Goal: Task Accomplishment & Management: Use online tool/utility

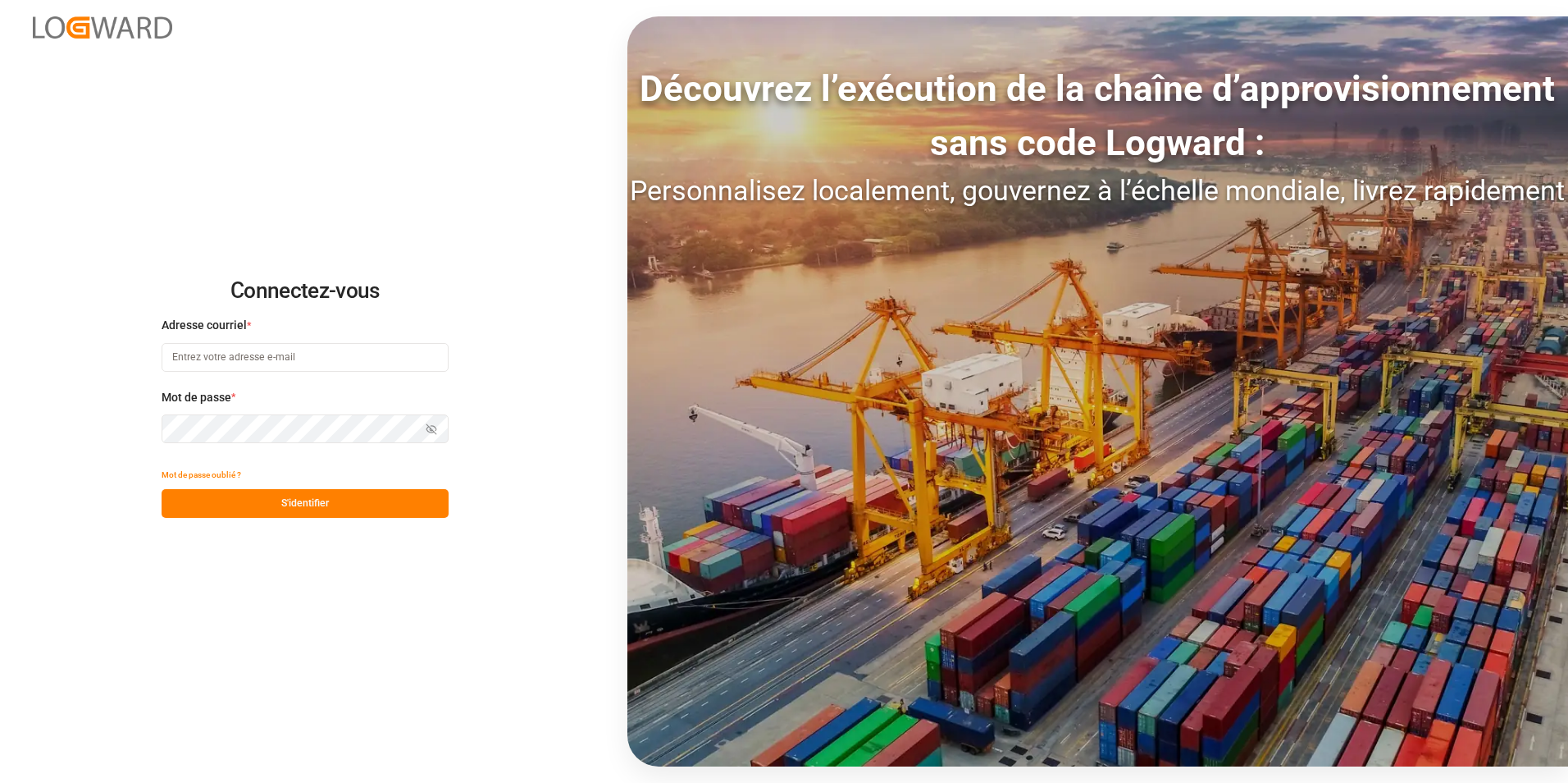
type input "[PERSON_NAME][EMAIL_ADDRESS][PERSON_NAME][DOMAIN_NAME]"
click at [359, 493] on button "S'identifier" at bounding box center [305, 503] width 287 height 29
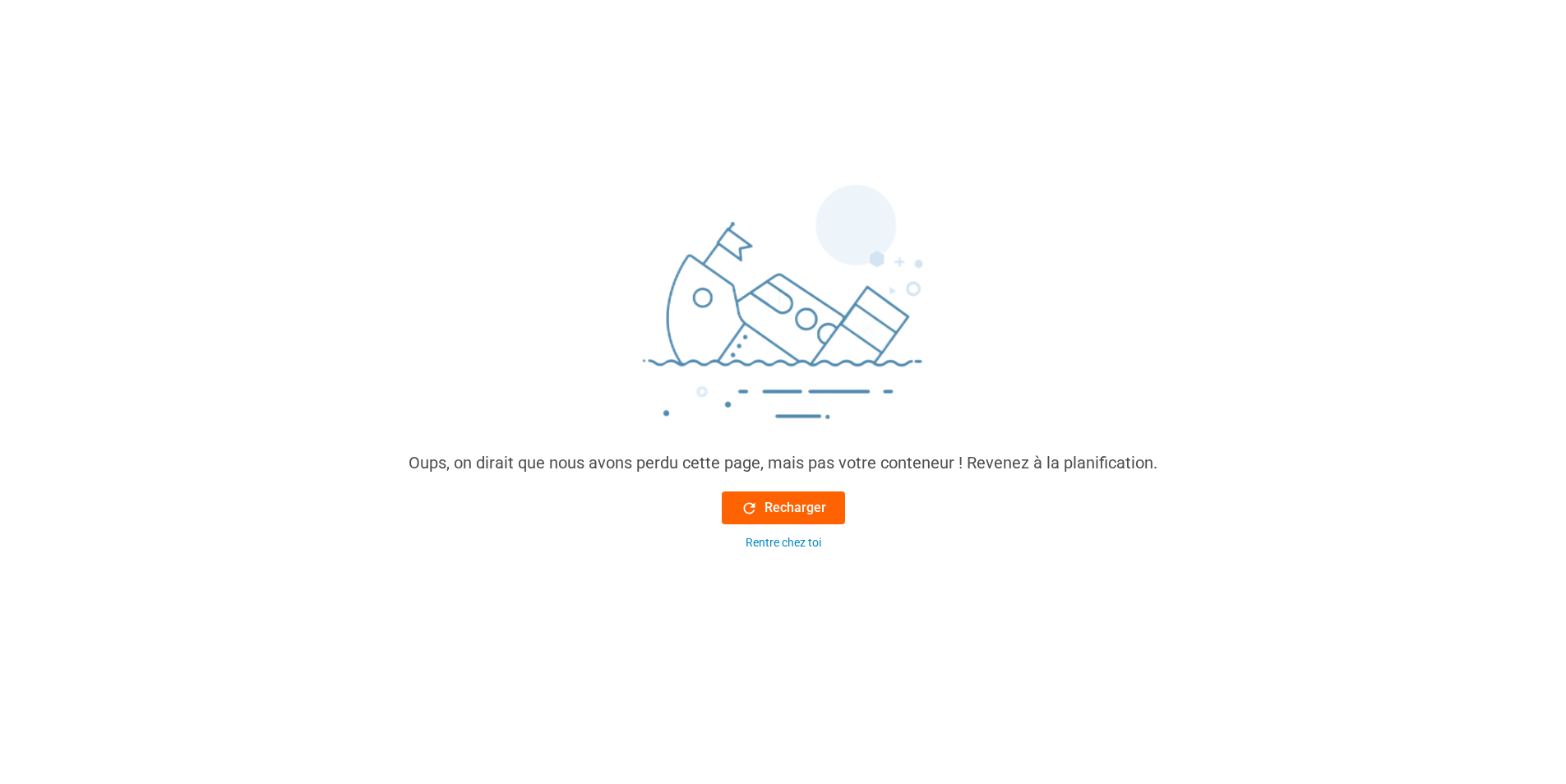
click at [805, 512] on font "Recharger" at bounding box center [795, 507] width 62 height 20
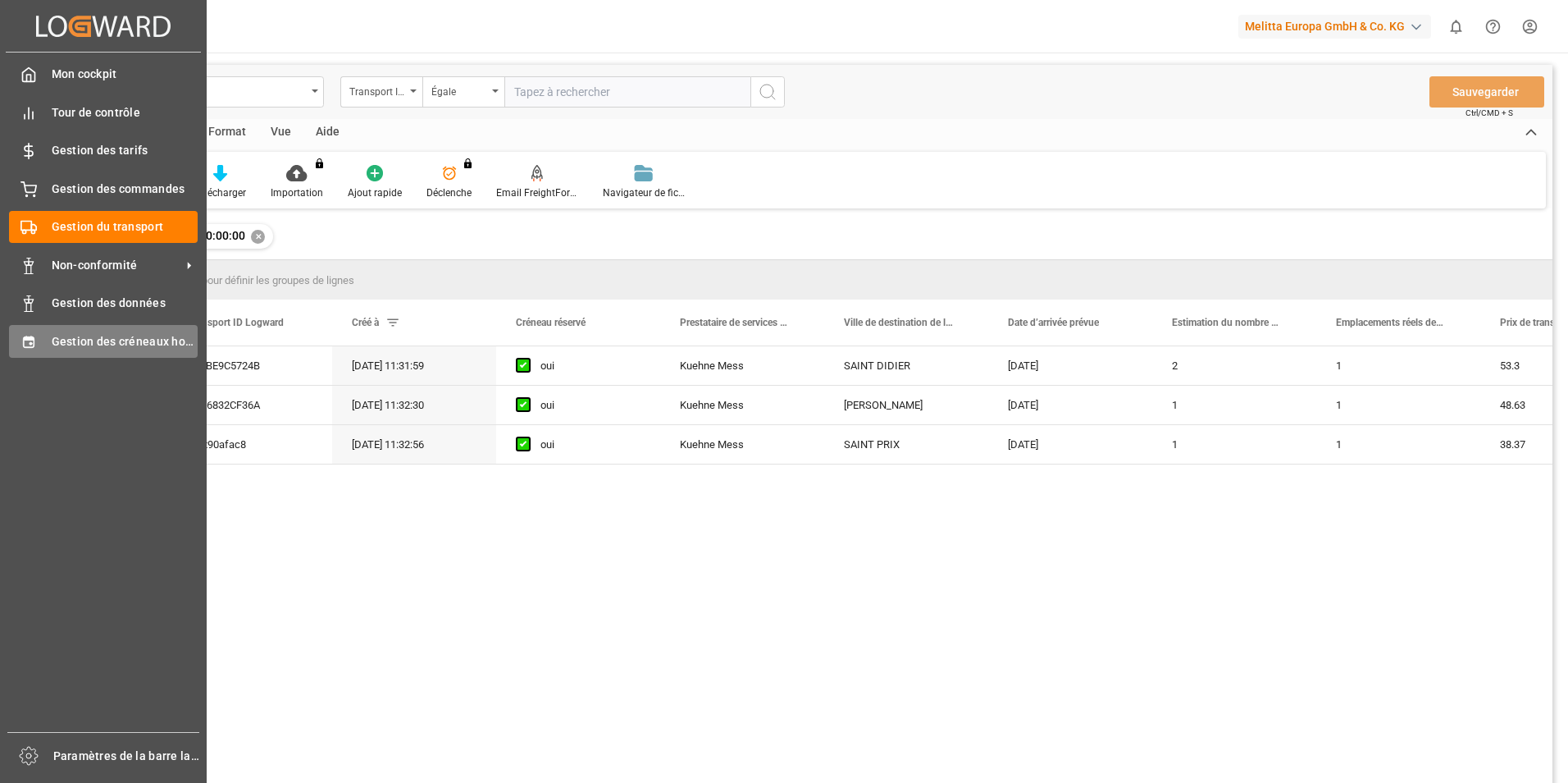
click at [30, 334] on icon at bounding box center [28, 341] width 16 height 16
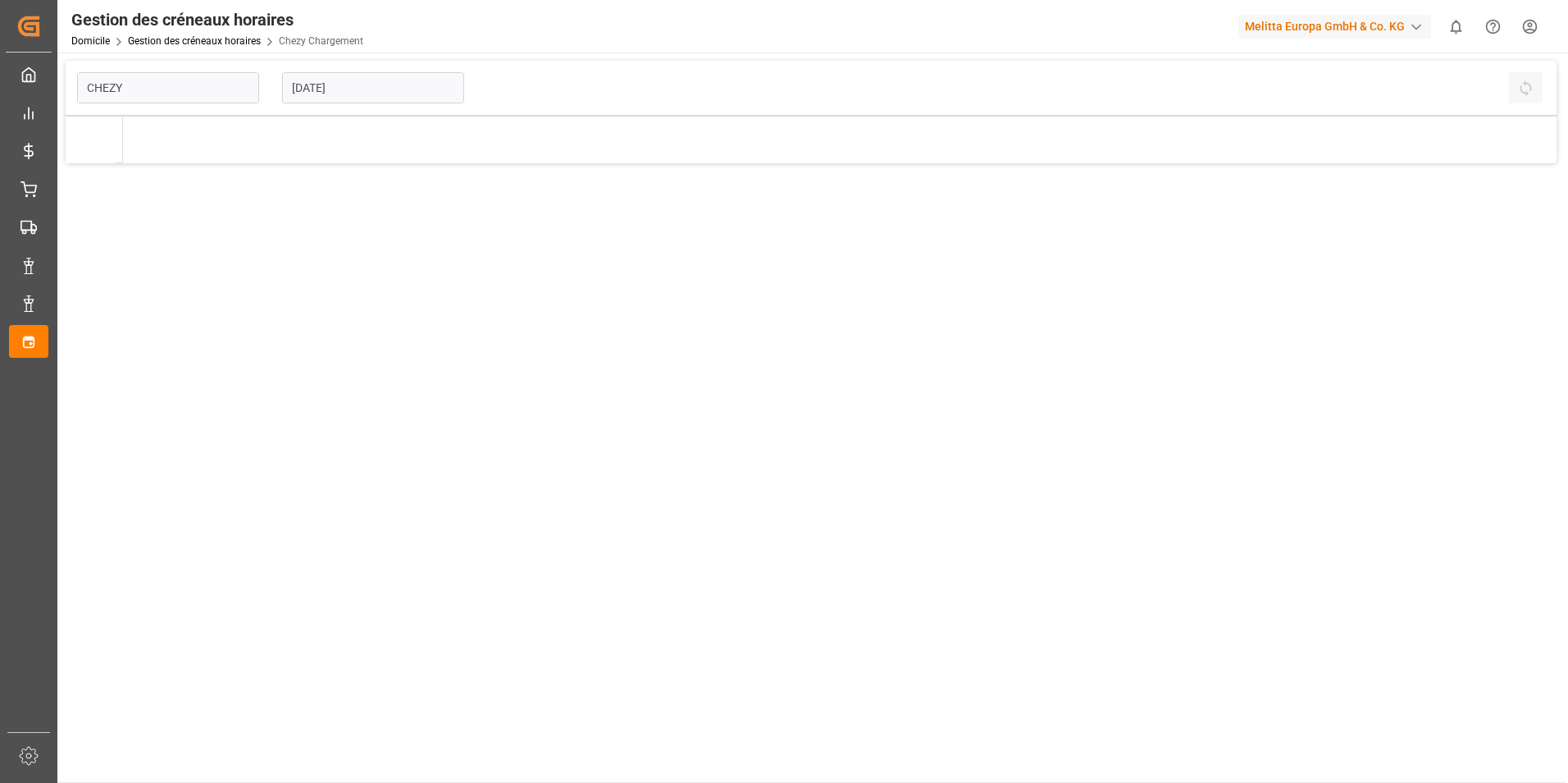
type input "Chezy Loading"
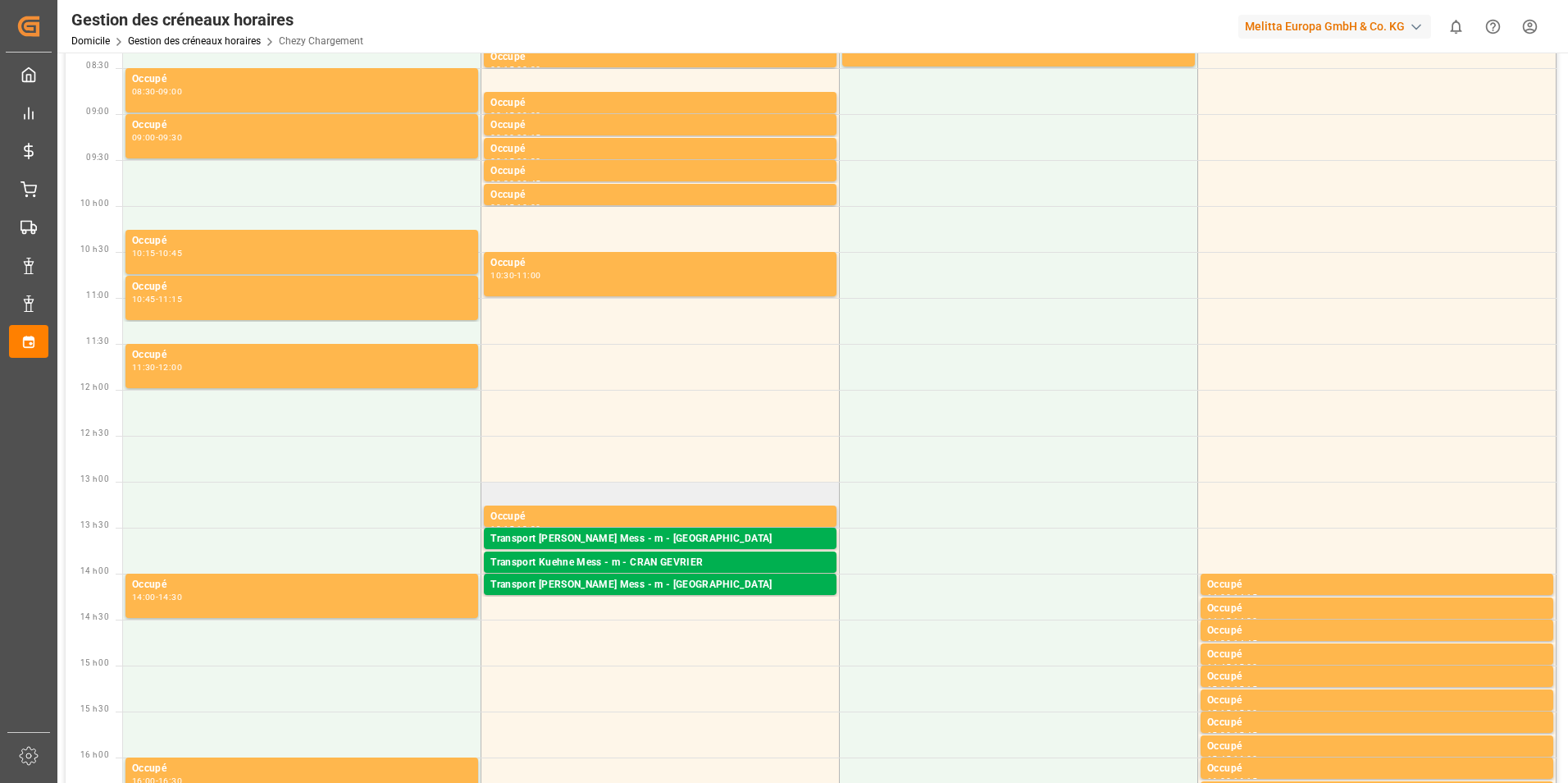
scroll to position [164, 0]
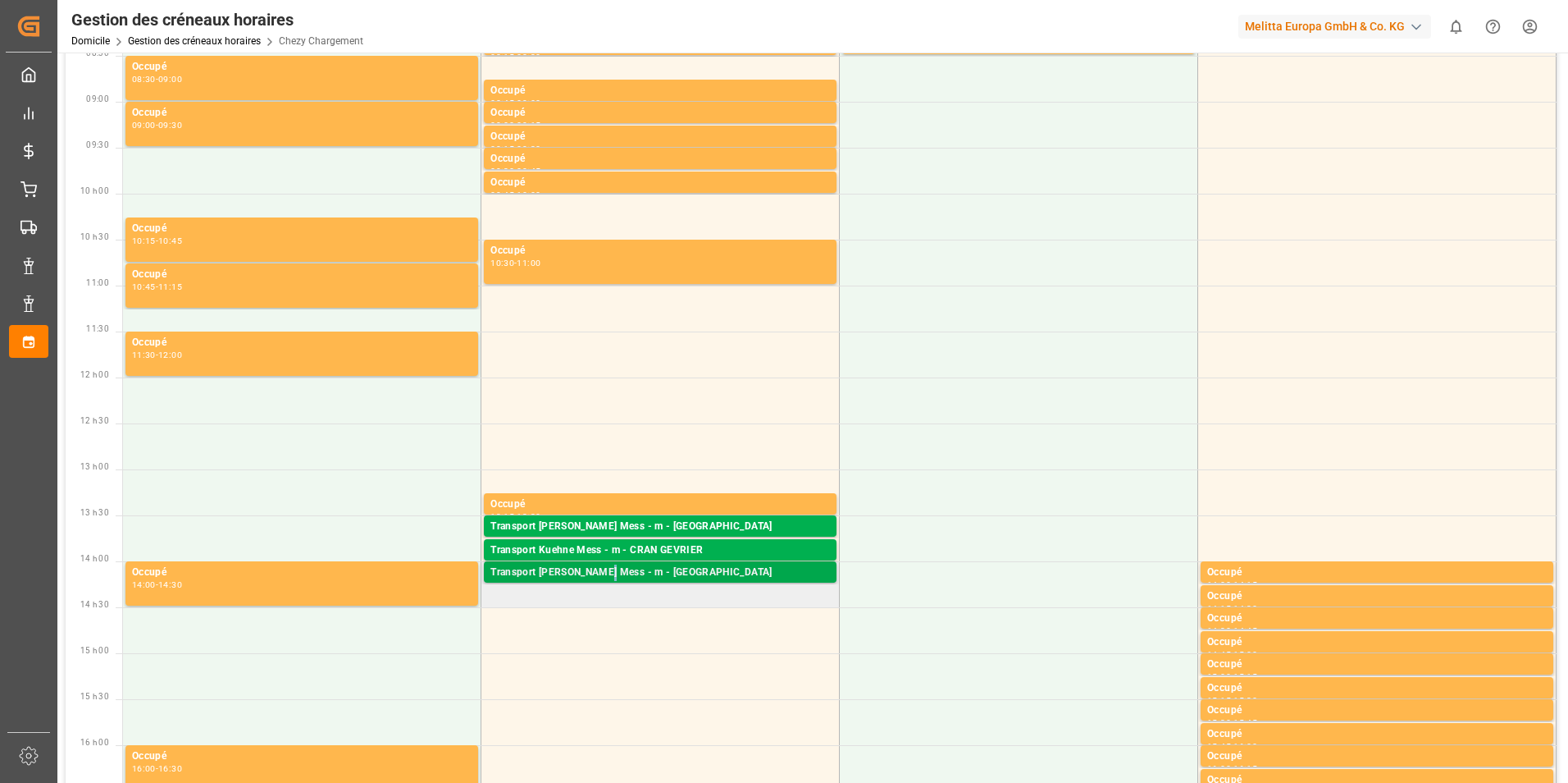
click at [607, 566] on div "Transport [PERSON_NAME] Mess - m - [GEOGRAPHIC_DATA]" at bounding box center [660, 572] width 340 height 16
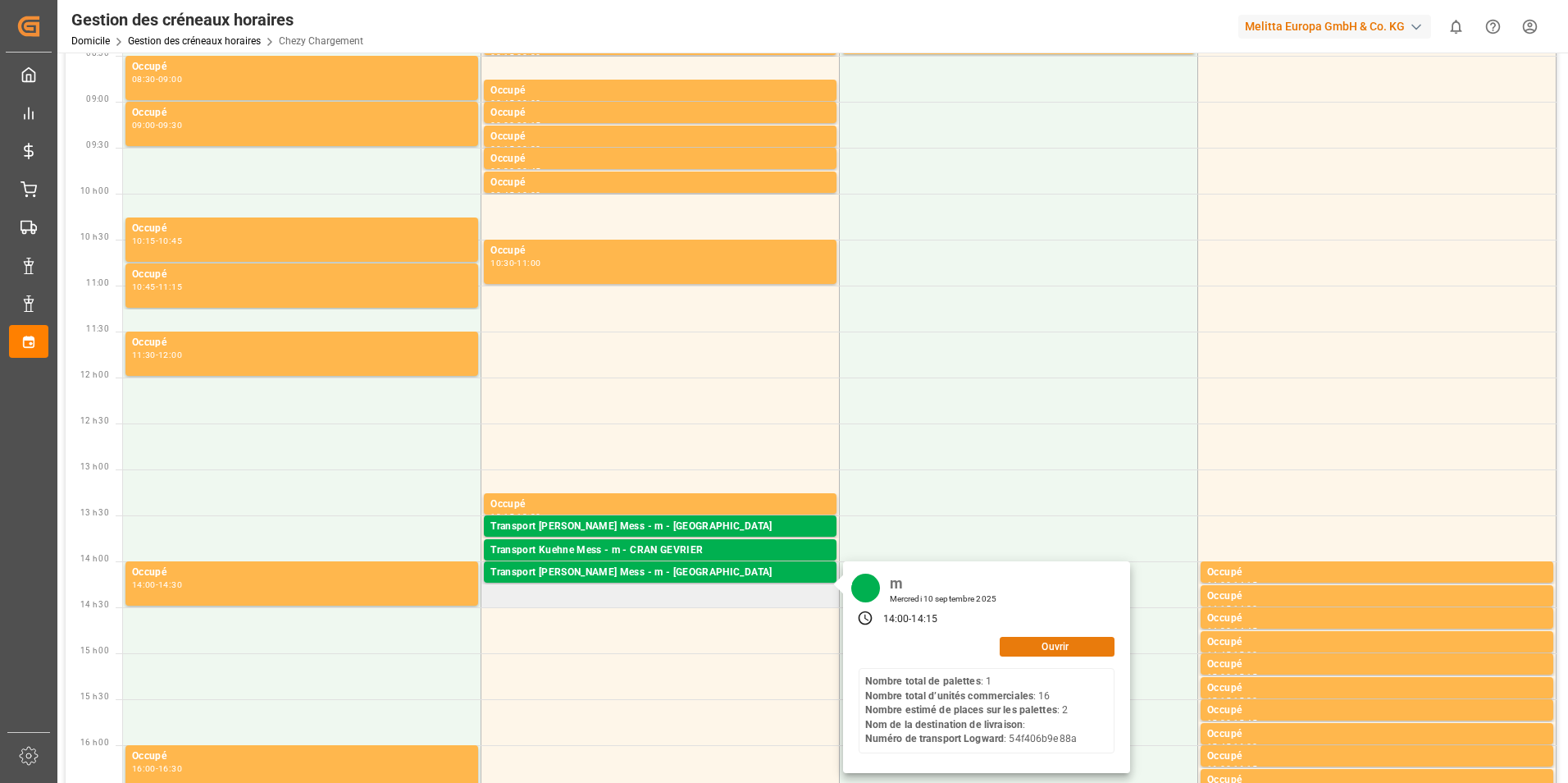
click at [1048, 644] on button "Ouvrir" at bounding box center [1057, 646] width 115 height 20
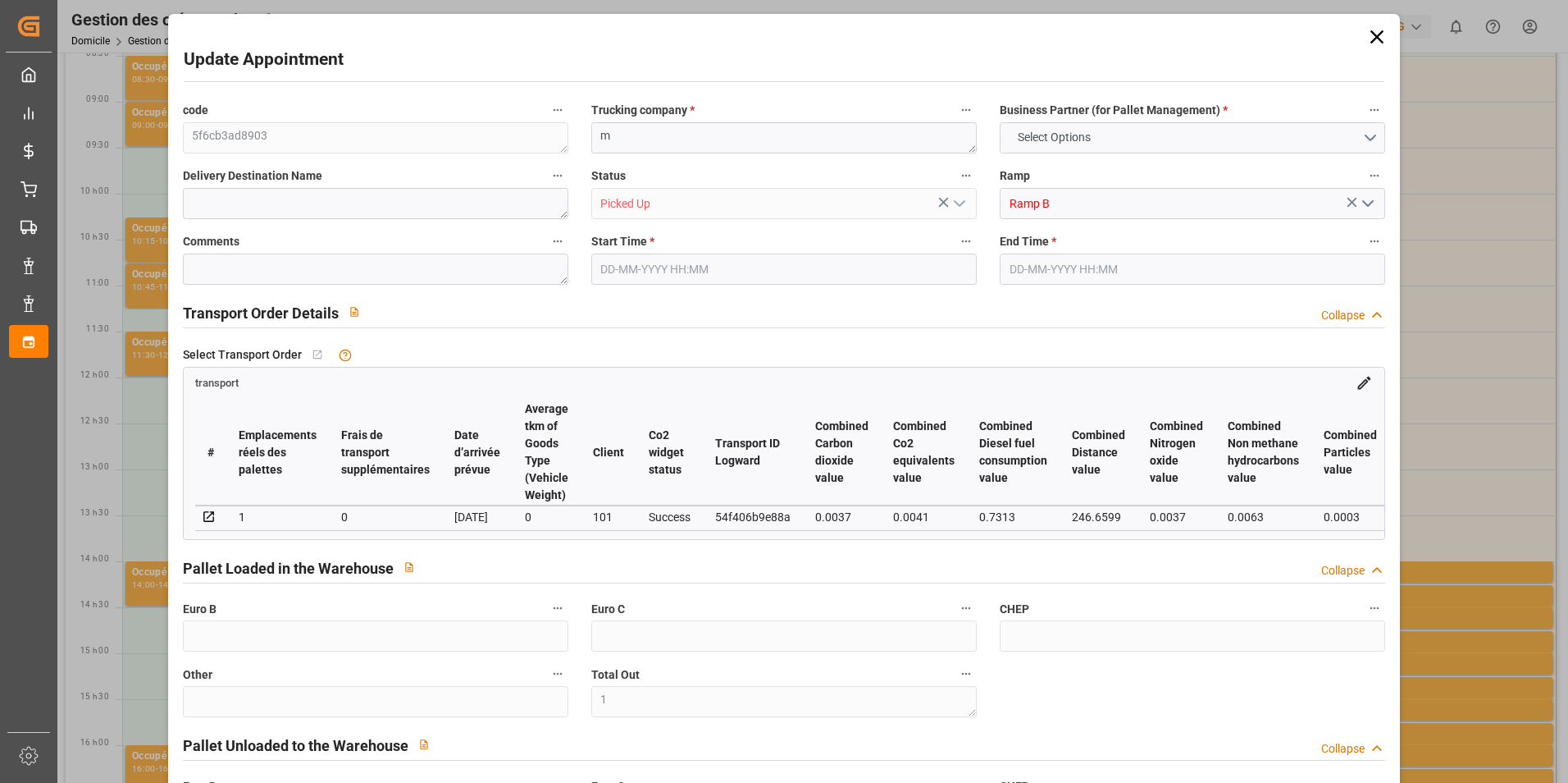
type input "1"
type input "0"
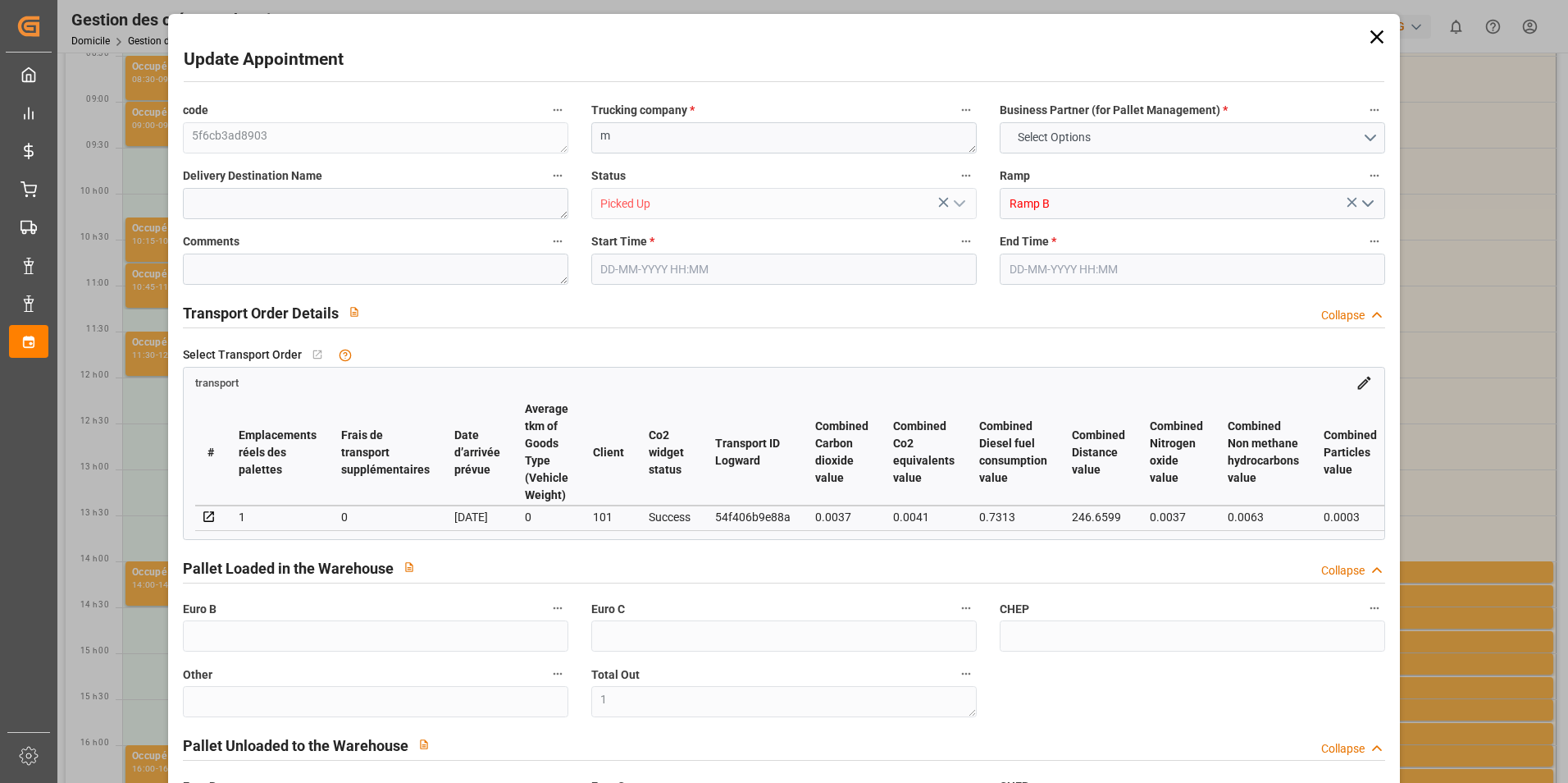
type input "0"
type input "2"
type input "1"
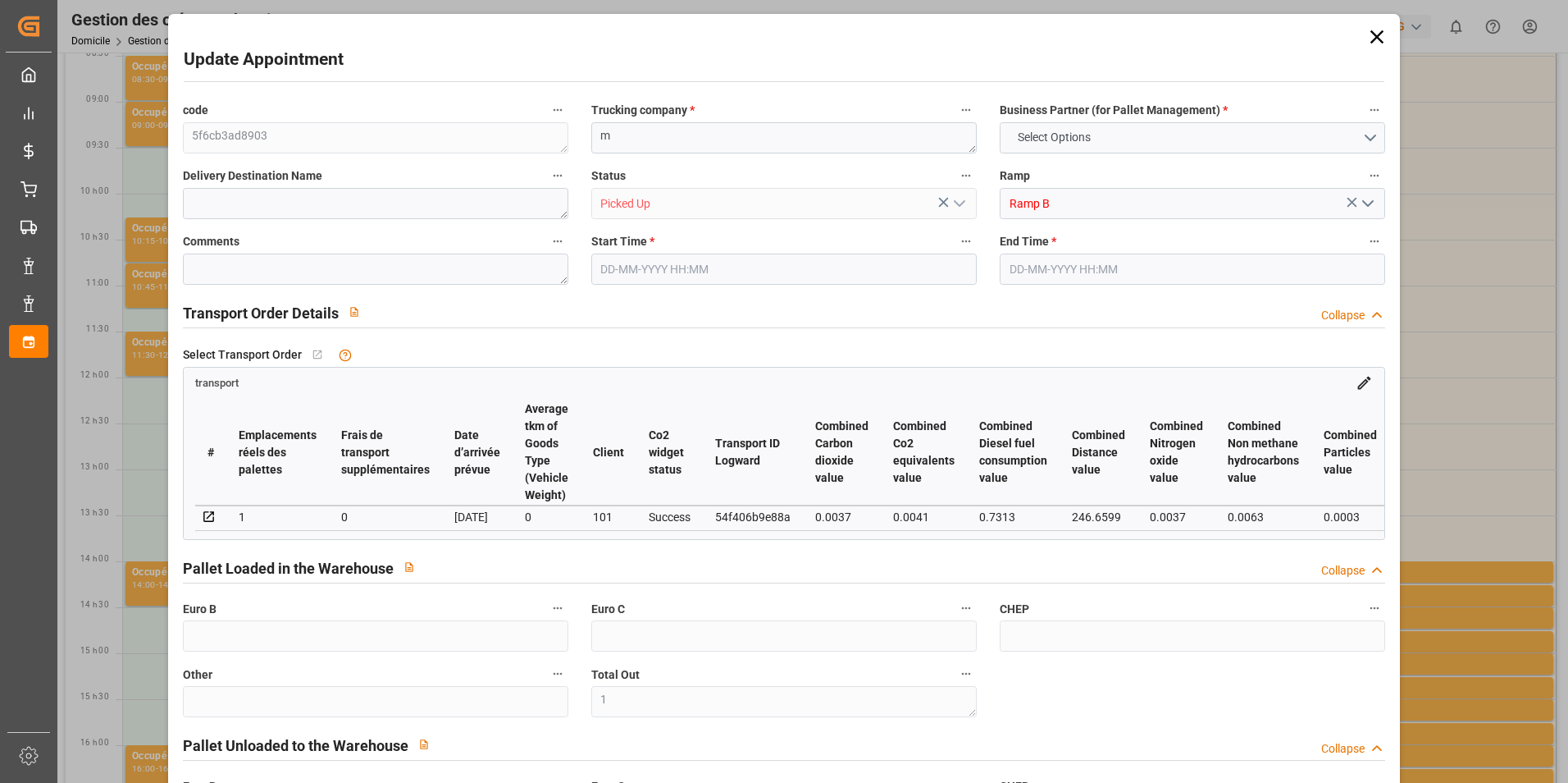
type input "35.03"
type input "0"
type input "35.03"
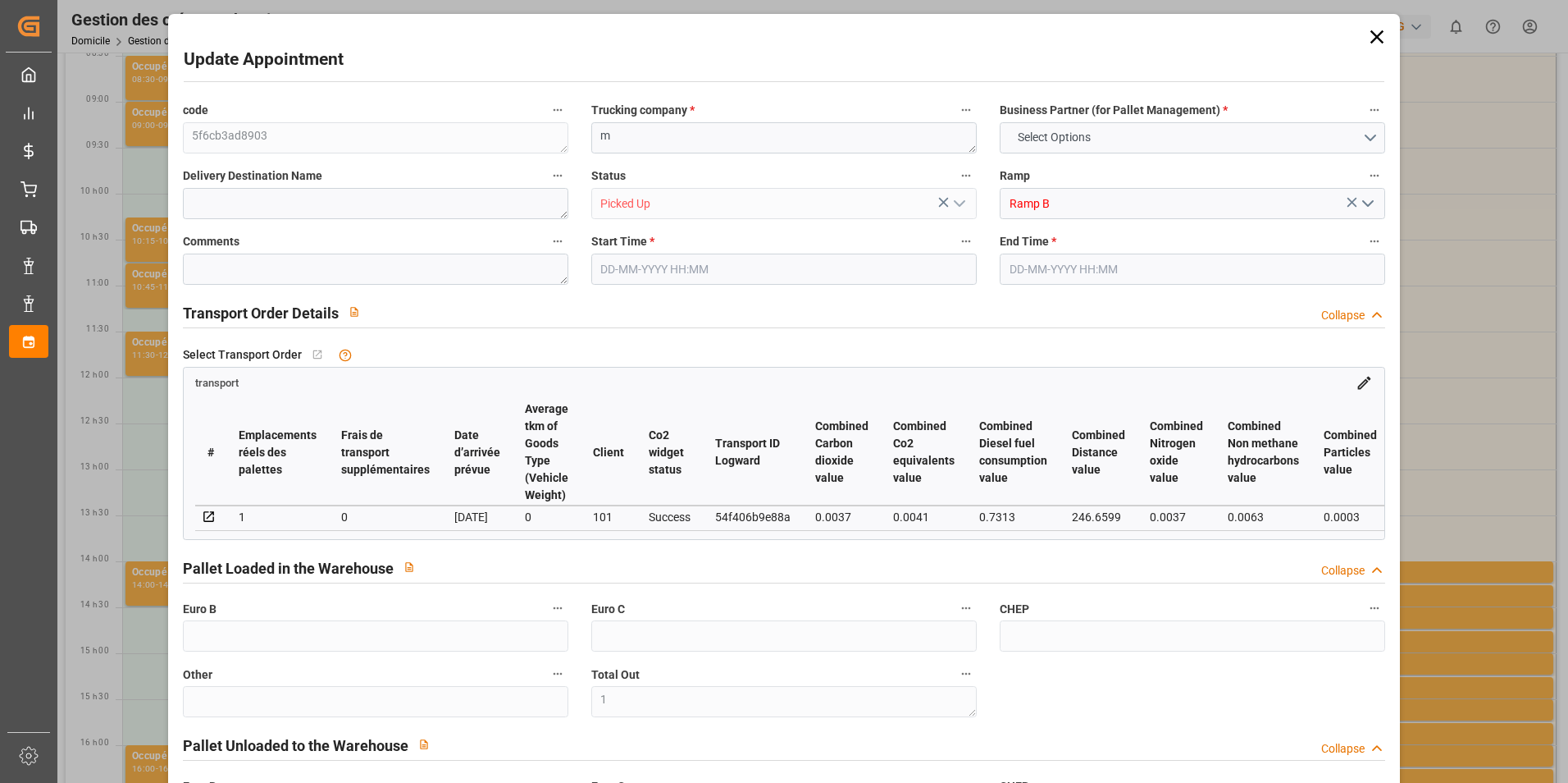
type input "0"
type input "1"
type input "21.025"
type input "53.528"
type input "156.096"
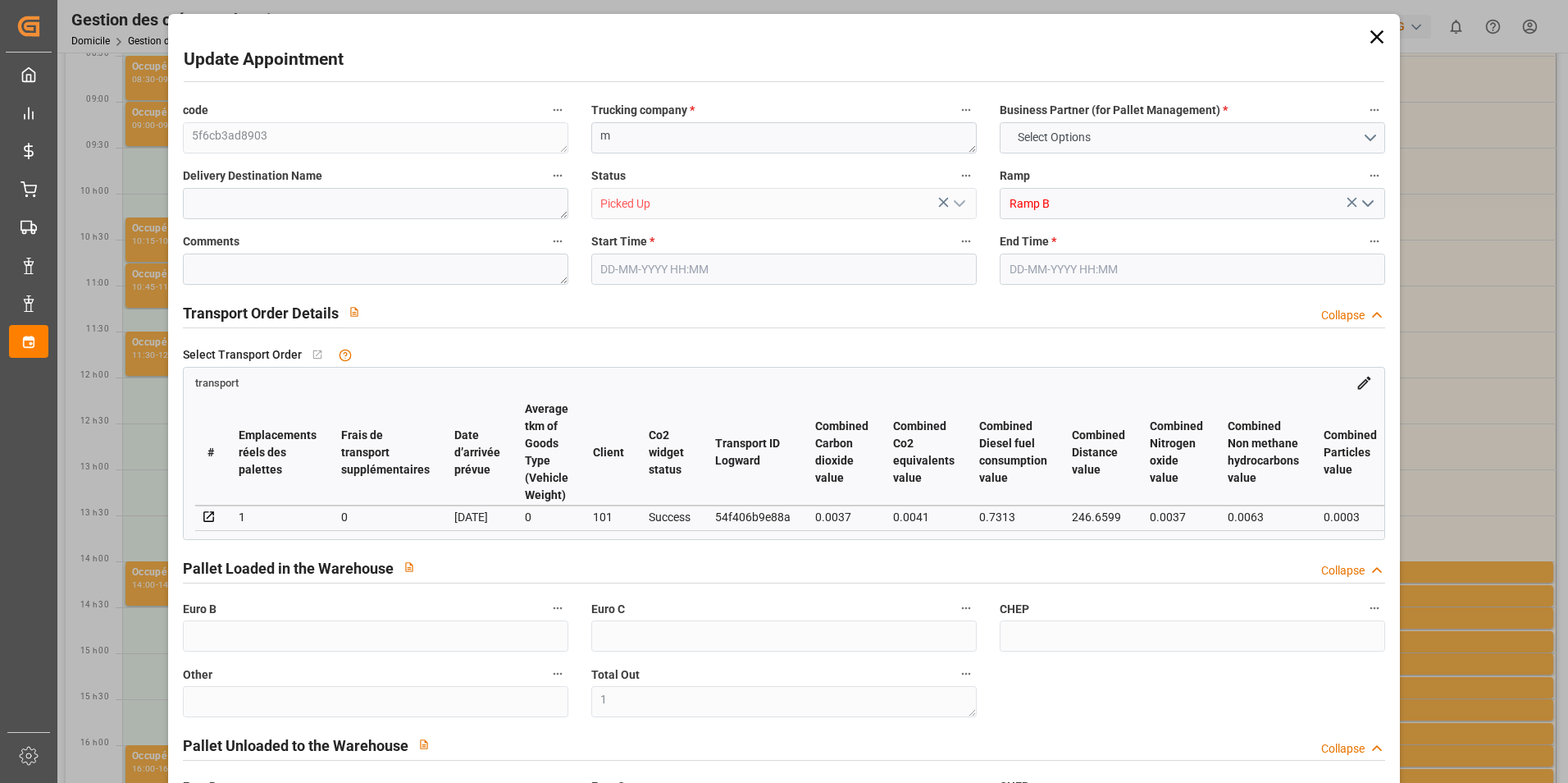
type input "54"
type input "1"
type input "16"
type input "2"
type input "101"
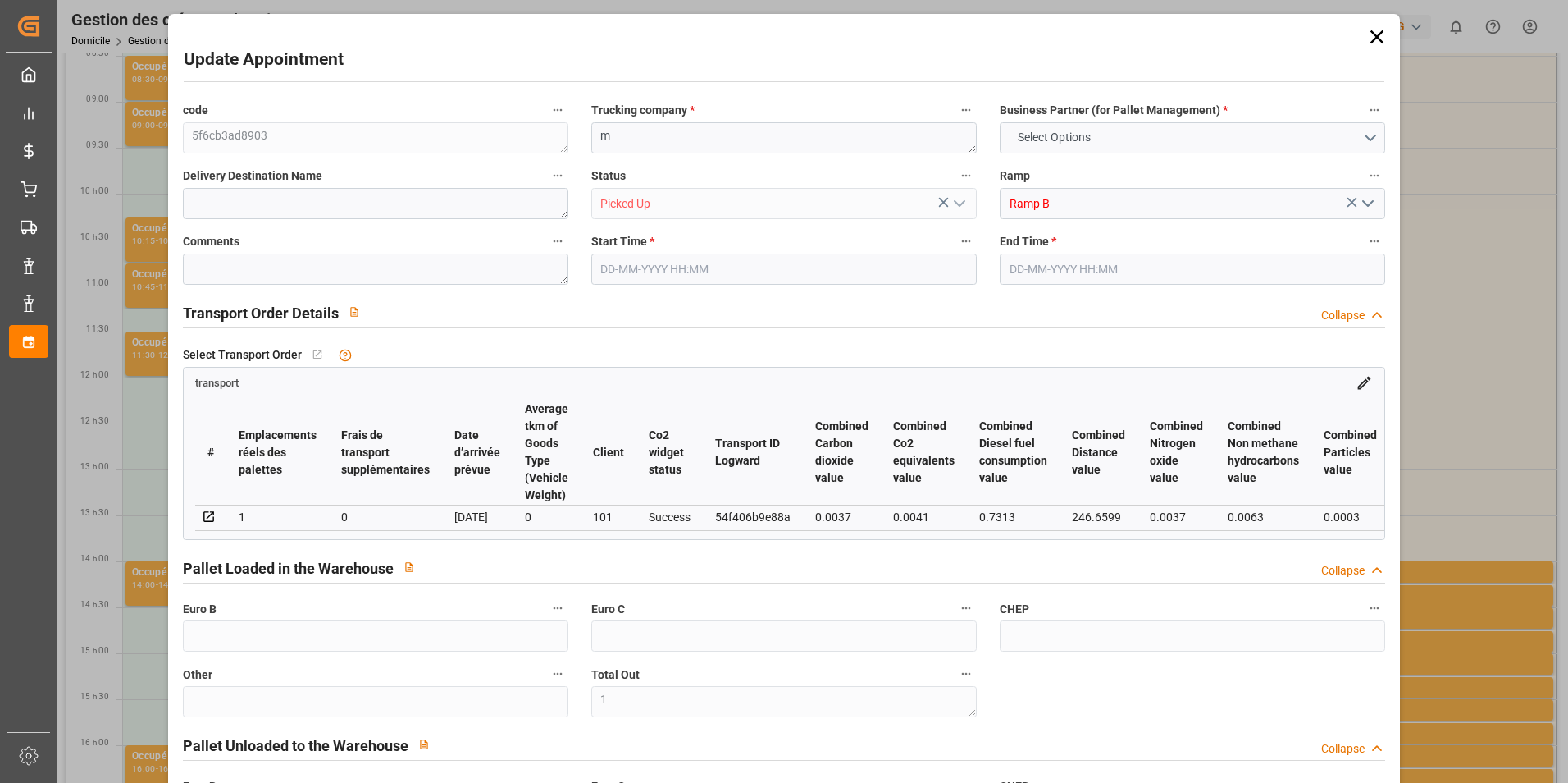
type input "30.529"
type input "0"
type input "4710.8598"
type input "0"
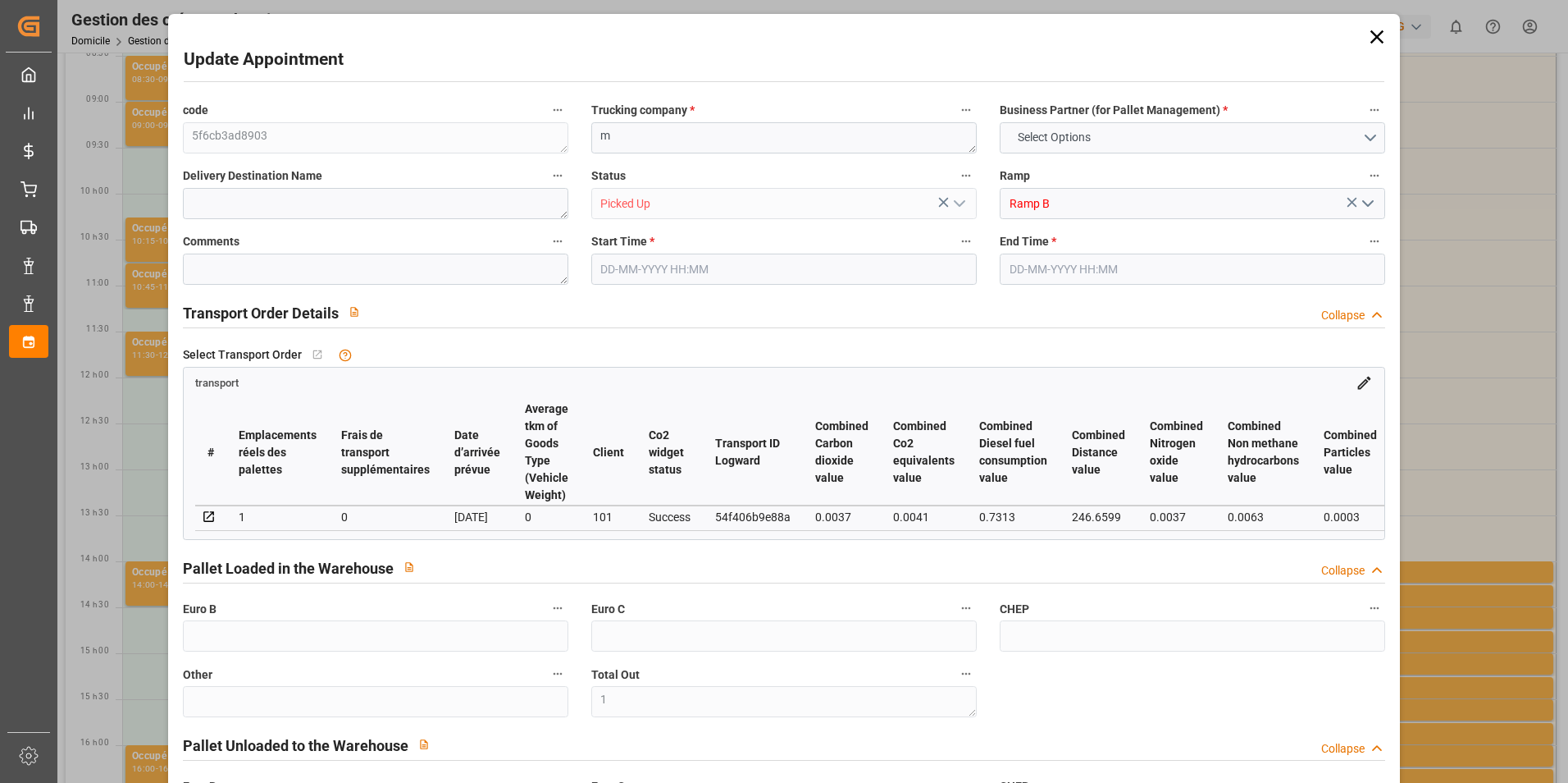
type input "21"
type input "35"
type input "[DATE] 14:00"
type input "[DATE] 14:15"
type input "[DATE] 11:50"
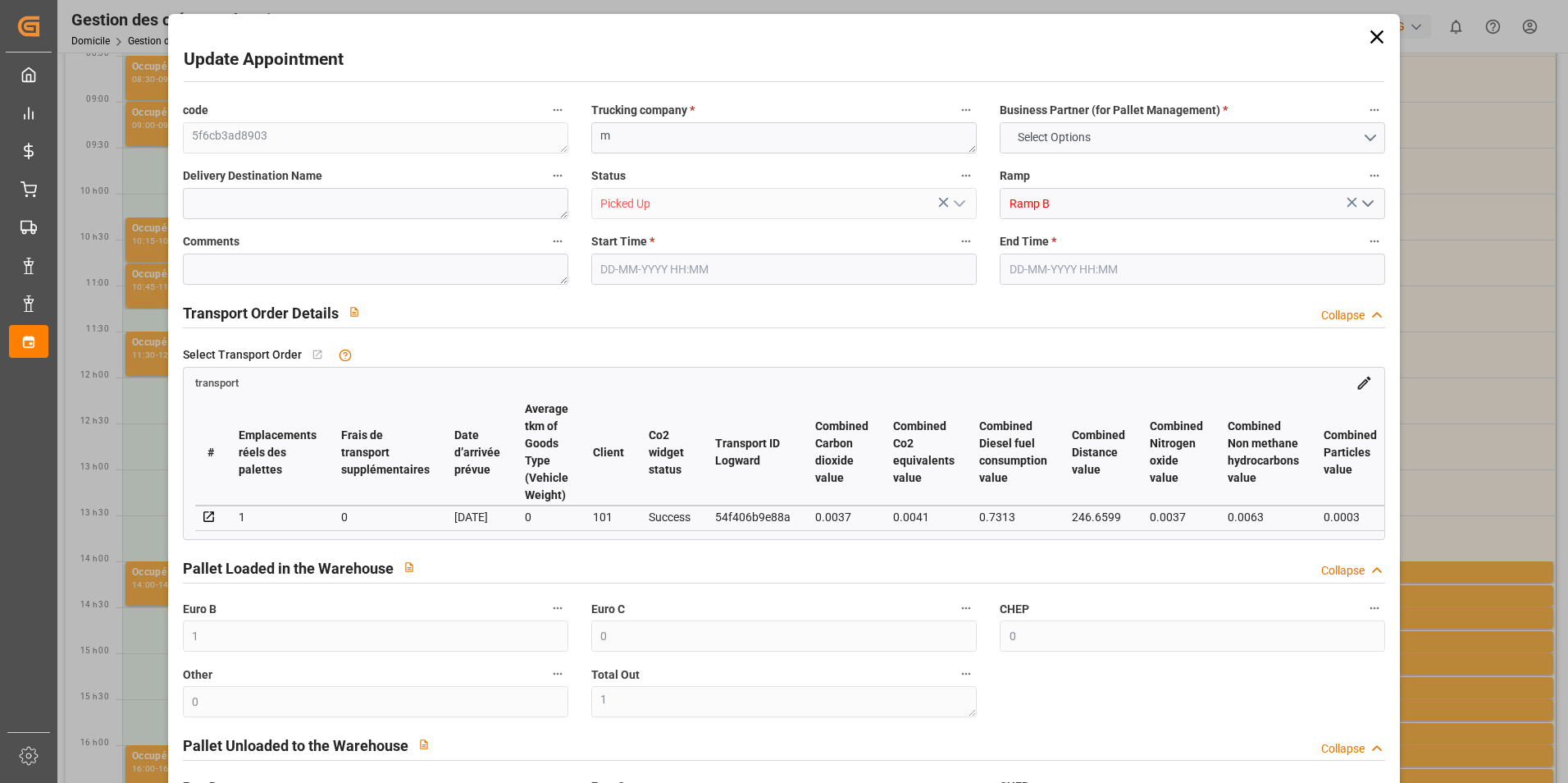
type input "[DATE] 11:49"
type input "[DATE]"
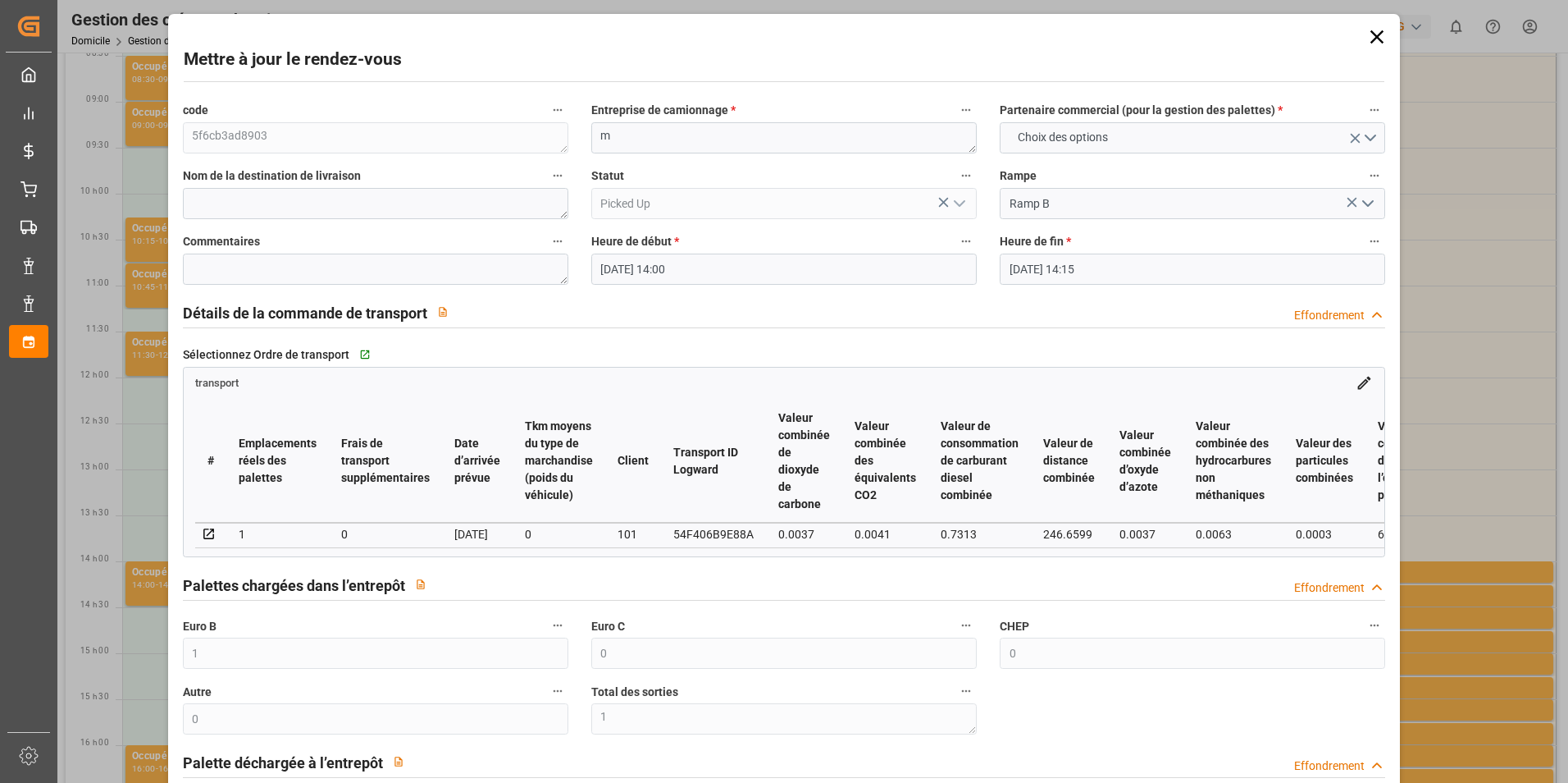
click at [1382, 39] on icon at bounding box center [1376, 37] width 23 height 23
